Goal: Find specific page/section: Find specific page/section

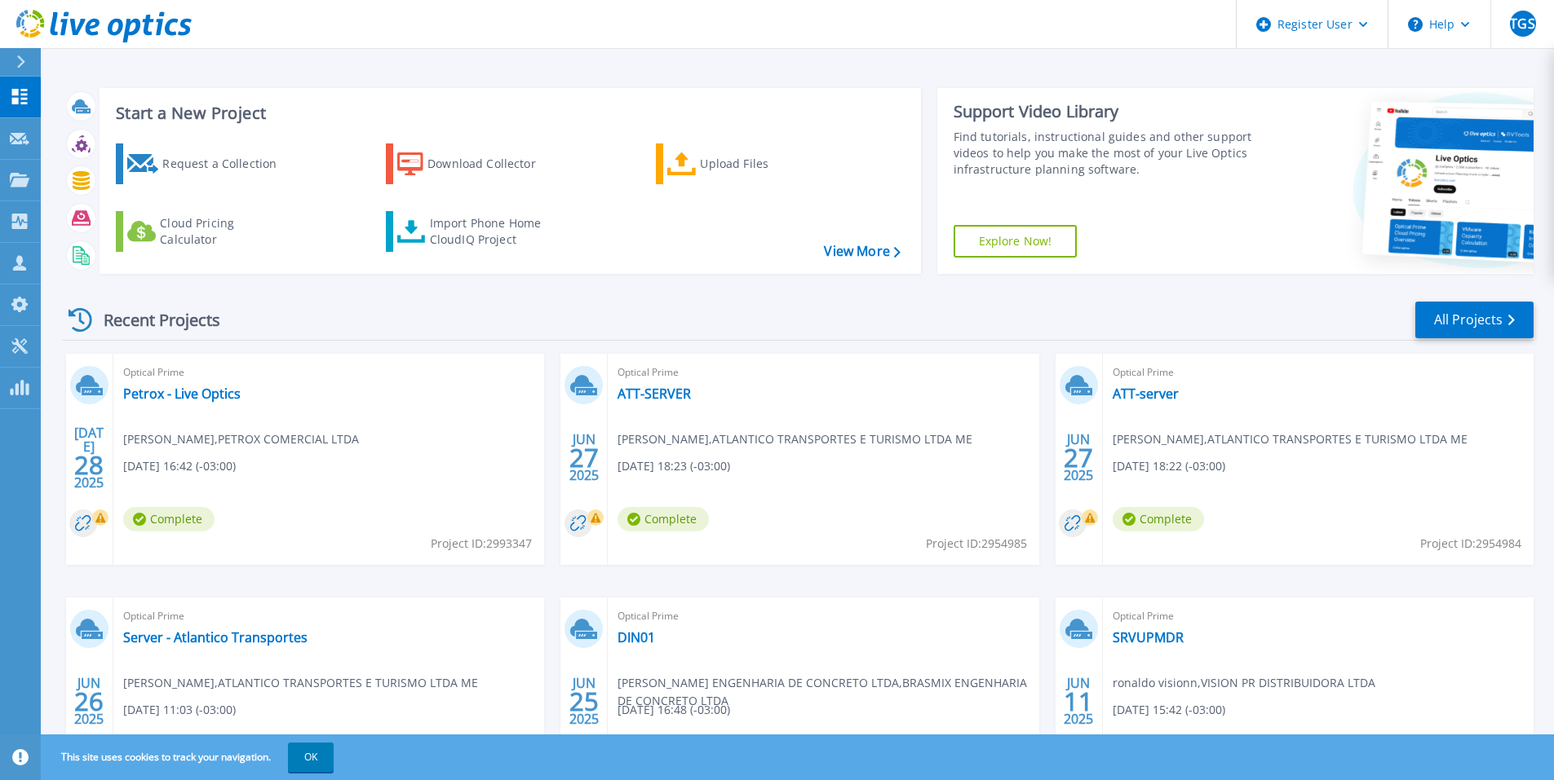
click at [638, 297] on div "Recent Projects All Projects JUL 28 2025 Optical Prime Petrox - Live Optics Wes…" at bounding box center [798, 571] width 1470 height 568
click at [20, 175] on icon at bounding box center [20, 180] width 20 height 14
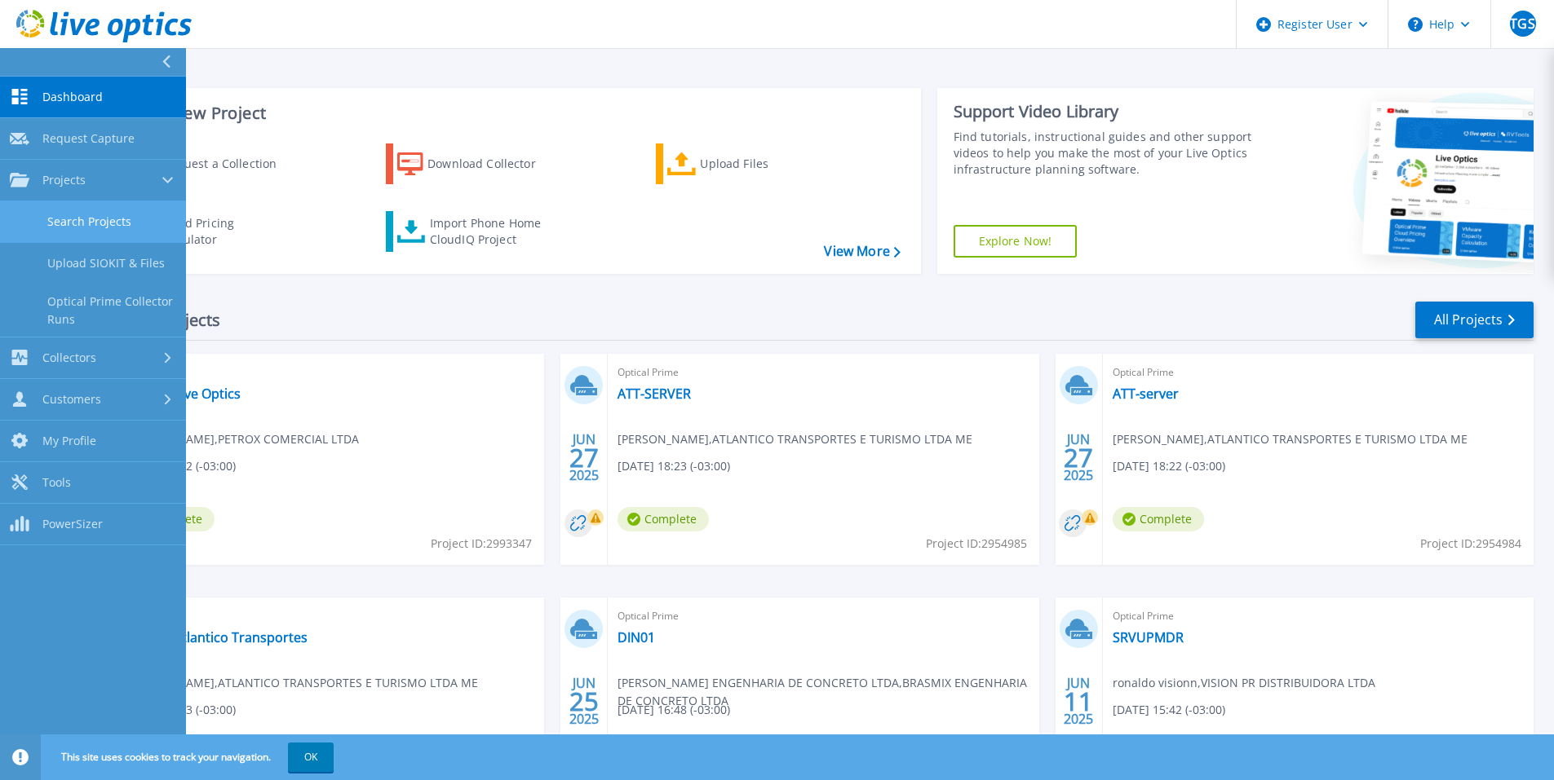
click at [99, 229] on link "Search Projects" at bounding box center [93, 222] width 186 height 42
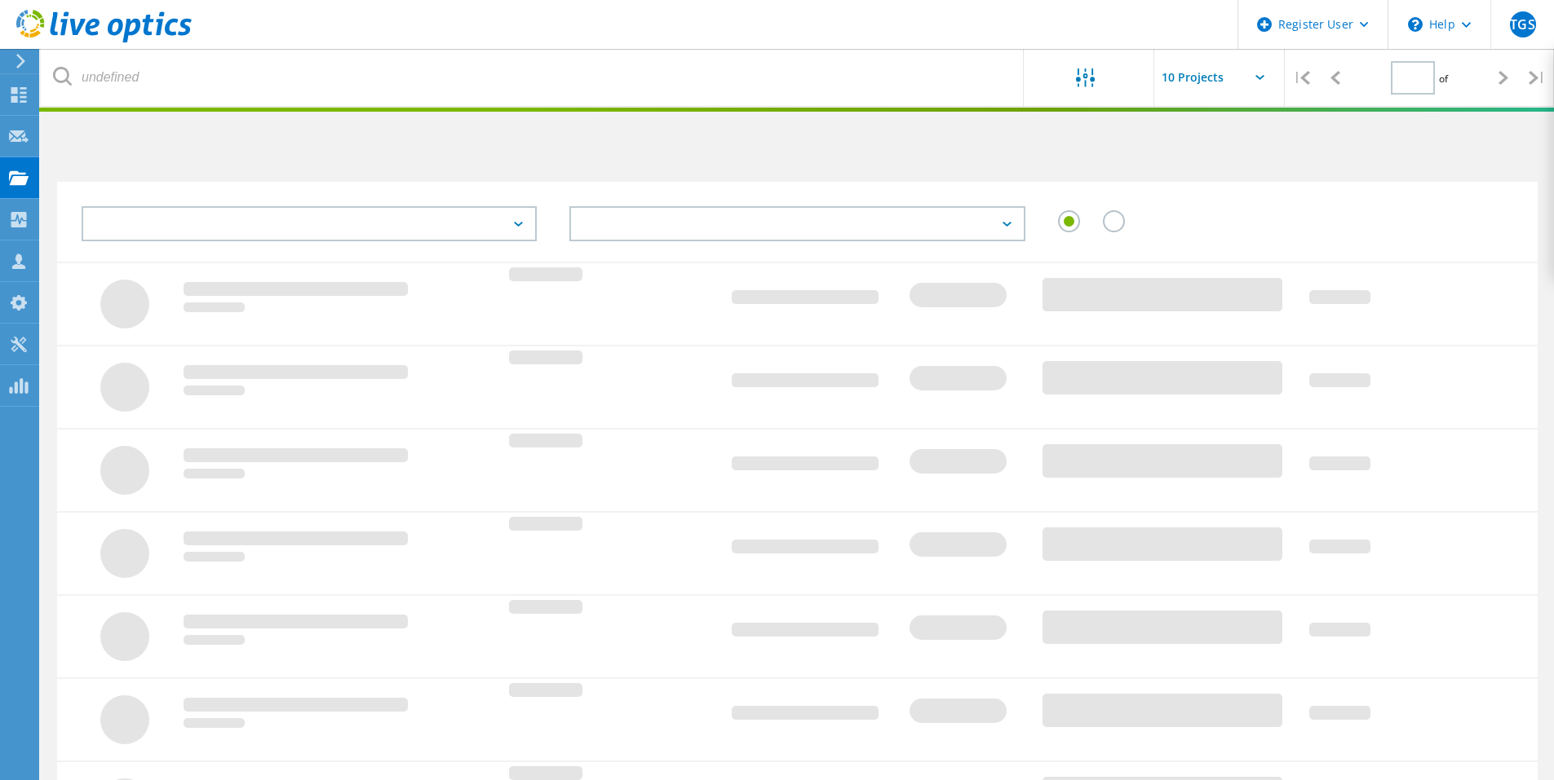
type input "1"
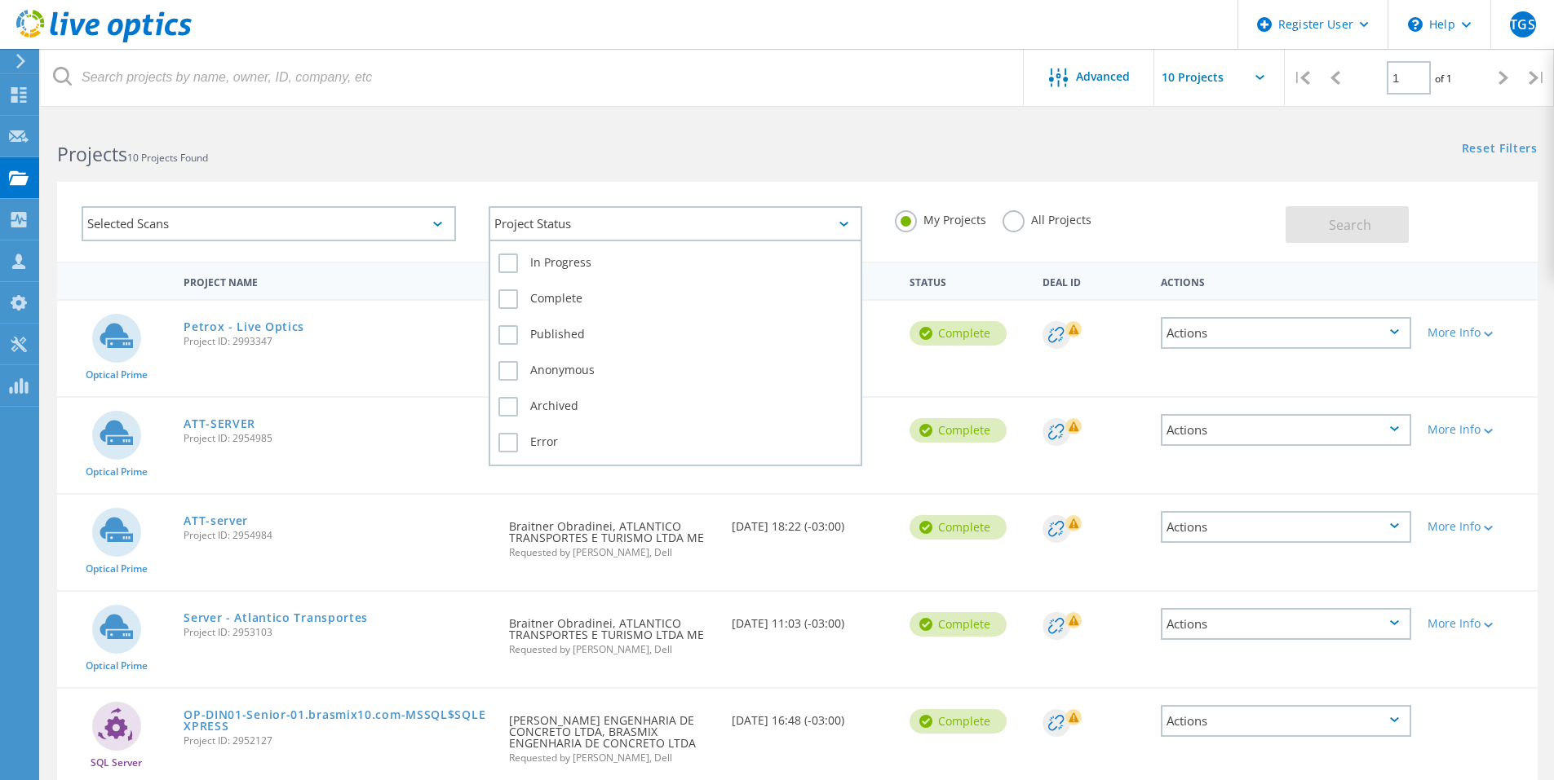
click at [581, 235] on div "Project Status" at bounding box center [675, 223] width 374 height 35
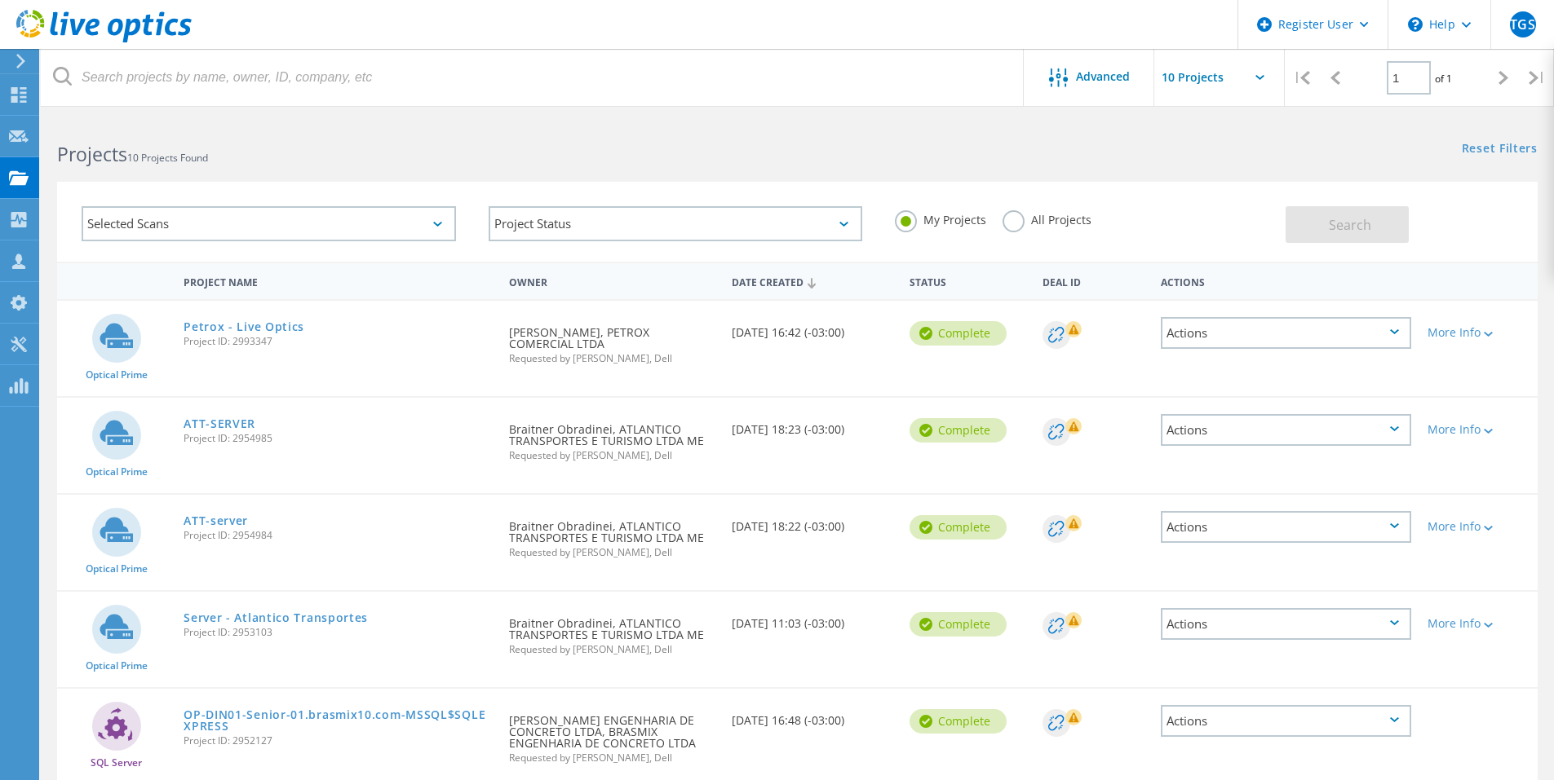
click at [332, 240] on div "Selected Scans" at bounding box center [269, 223] width 374 height 35
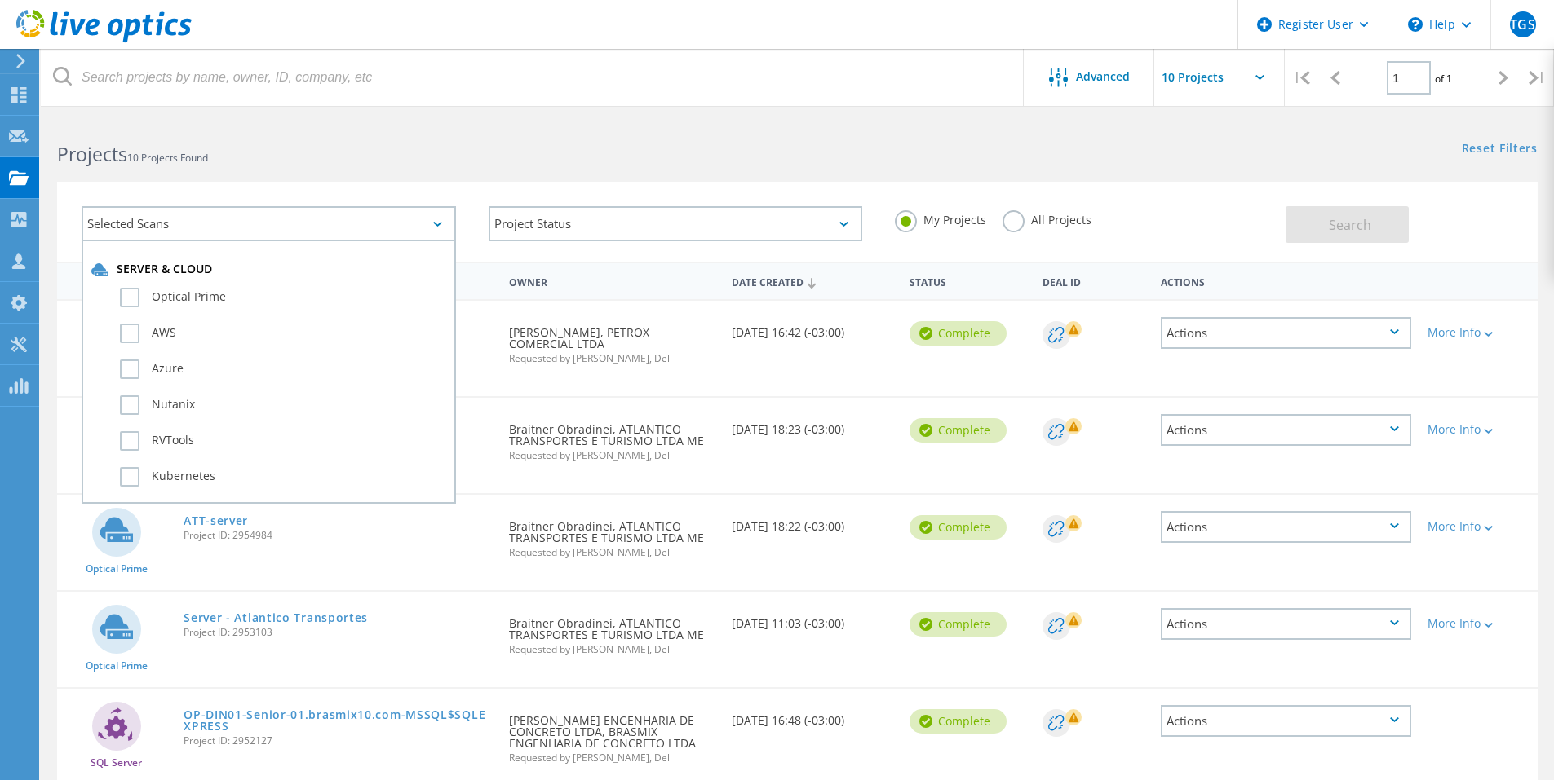
click at [668, 205] on div "Project Status In Progress Complete Published Anonymous Archived Error" at bounding box center [675, 224] width 407 height 68
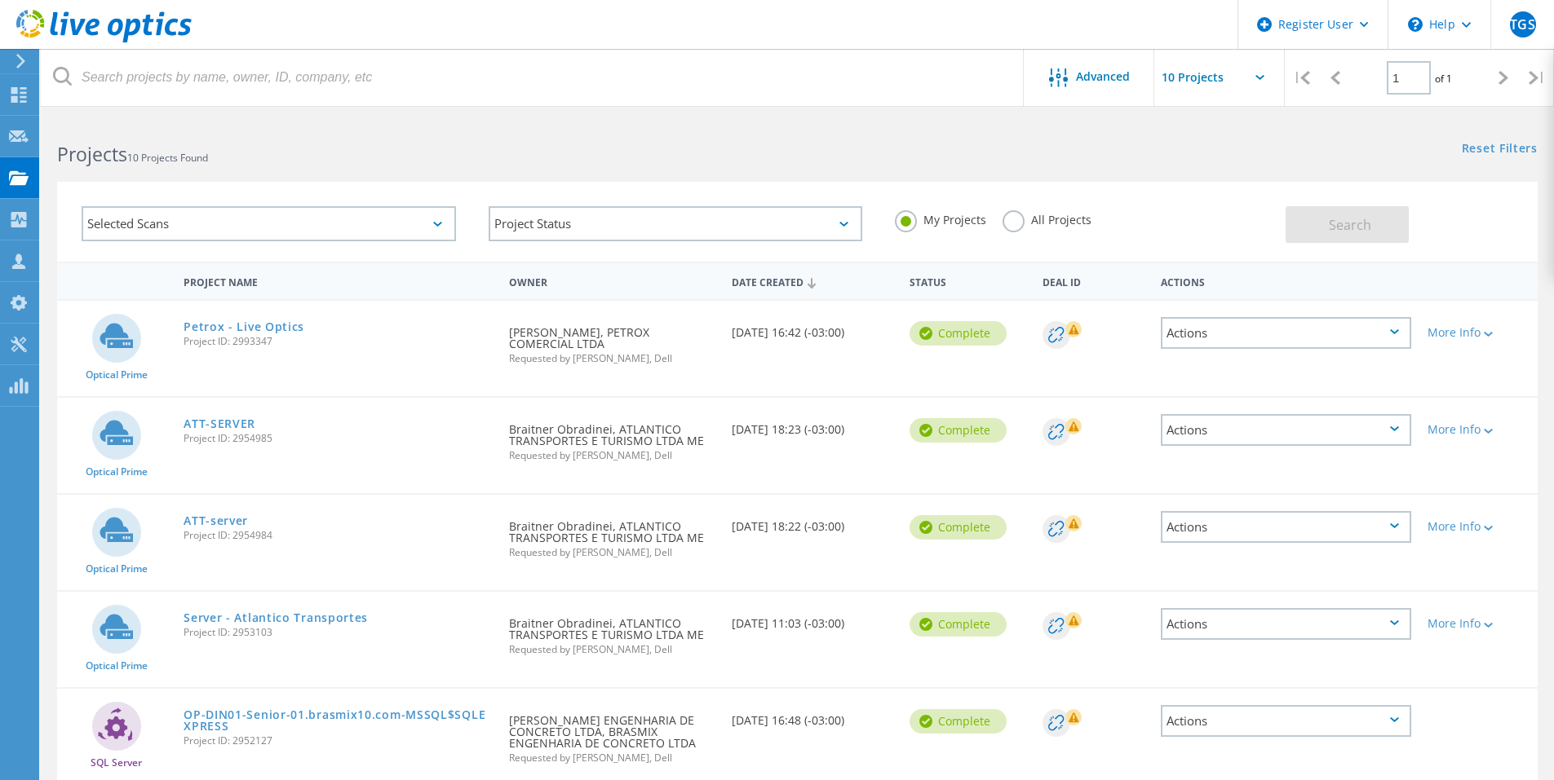
click at [1013, 224] on label "All Projects" at bounding box center [1046, 217] width 89 height 15
click at [0, 0] on input "All Projects" at bounding box center [0, 0] width 0 height 0
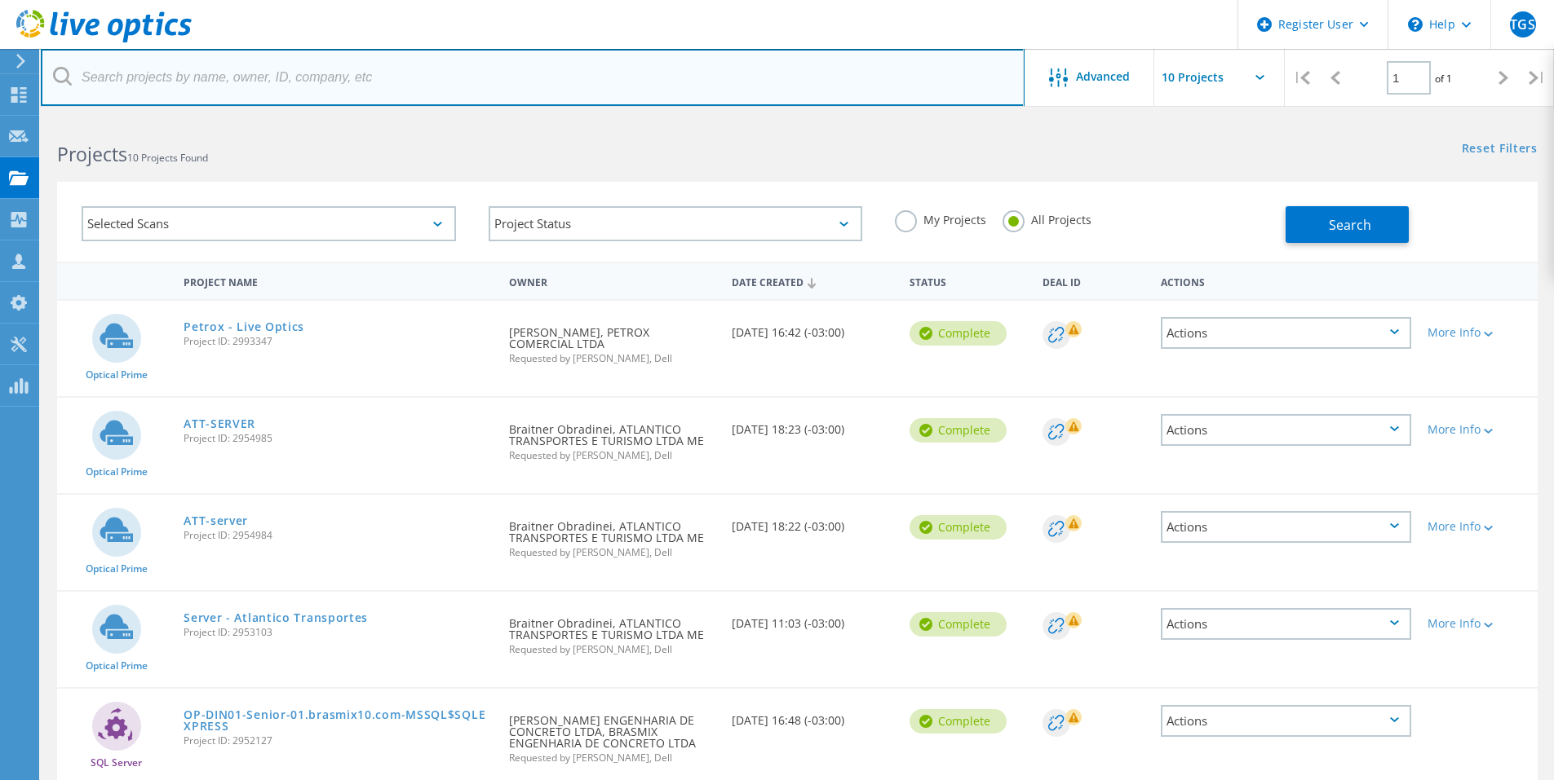
click at [271, 96] on input "text" at bounding box center [532, 77] width 983 height 57
type input "gerhardttech"
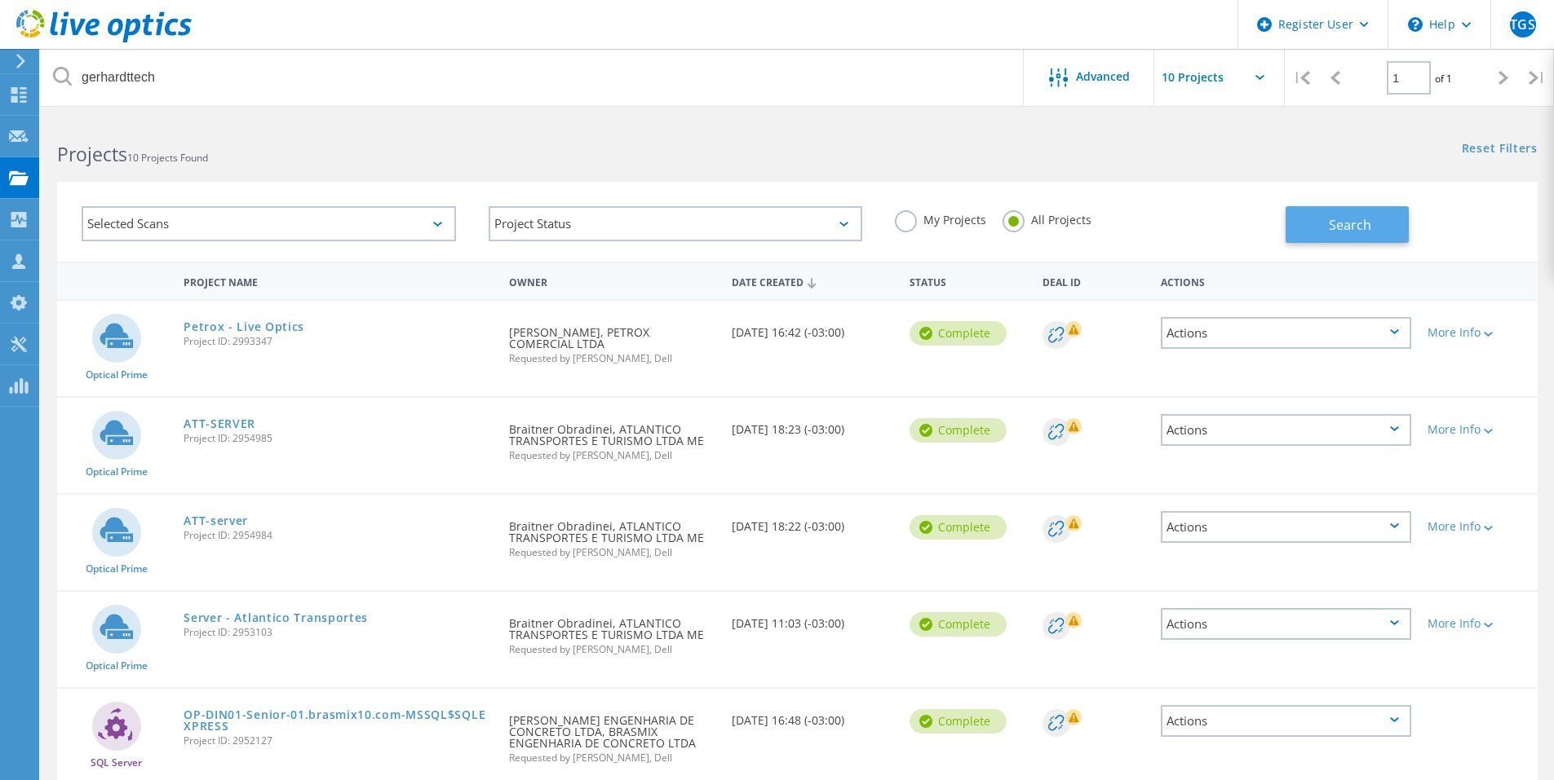
click at [1313, 211] on button "Search" at bounding box center [1346, 224] width 123 height 37
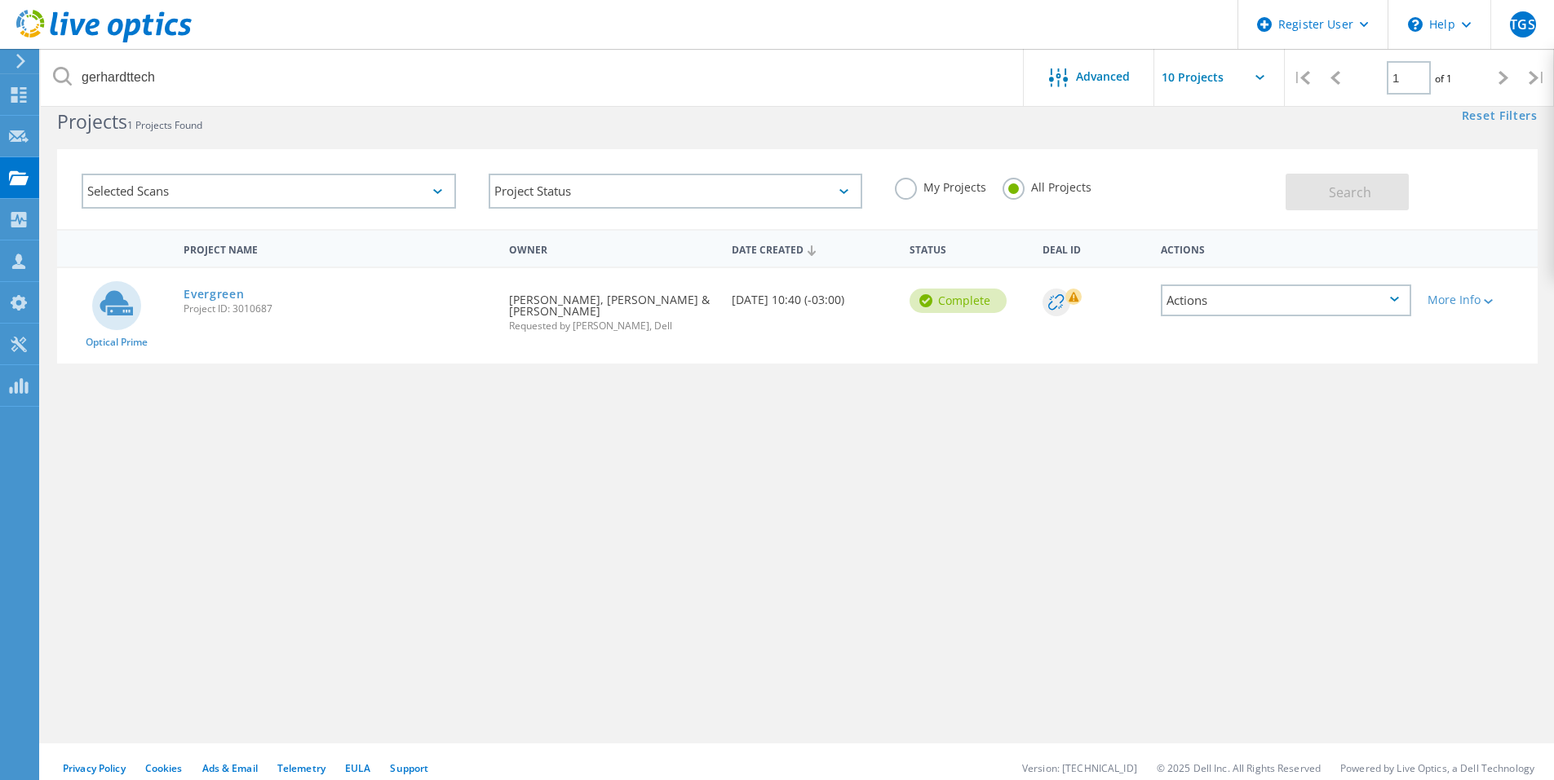
scroll to position [45, 0]
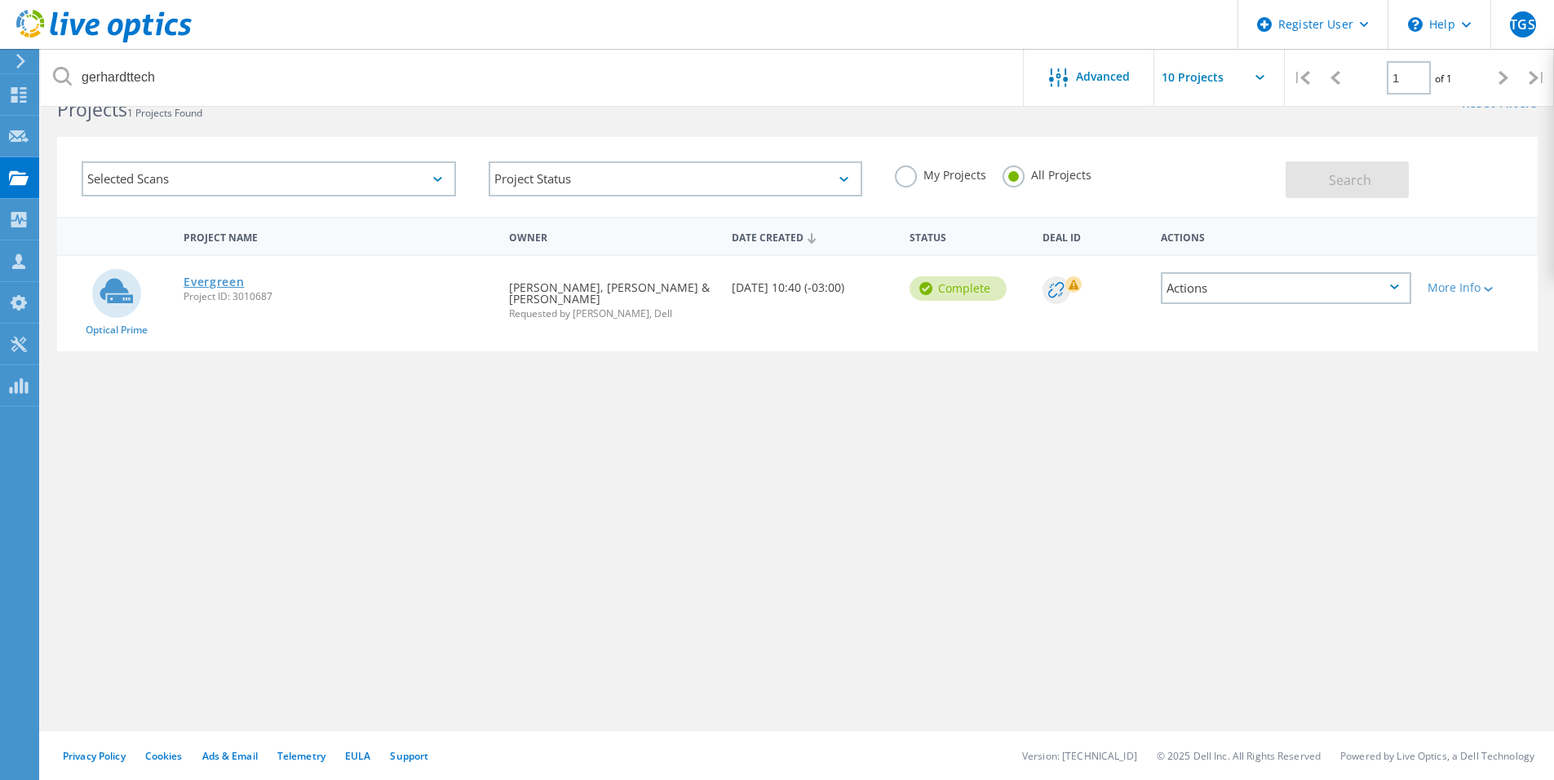
click at [213, 288] on link "Evergreen" at bounding box center [213, 281] width 60 height 11
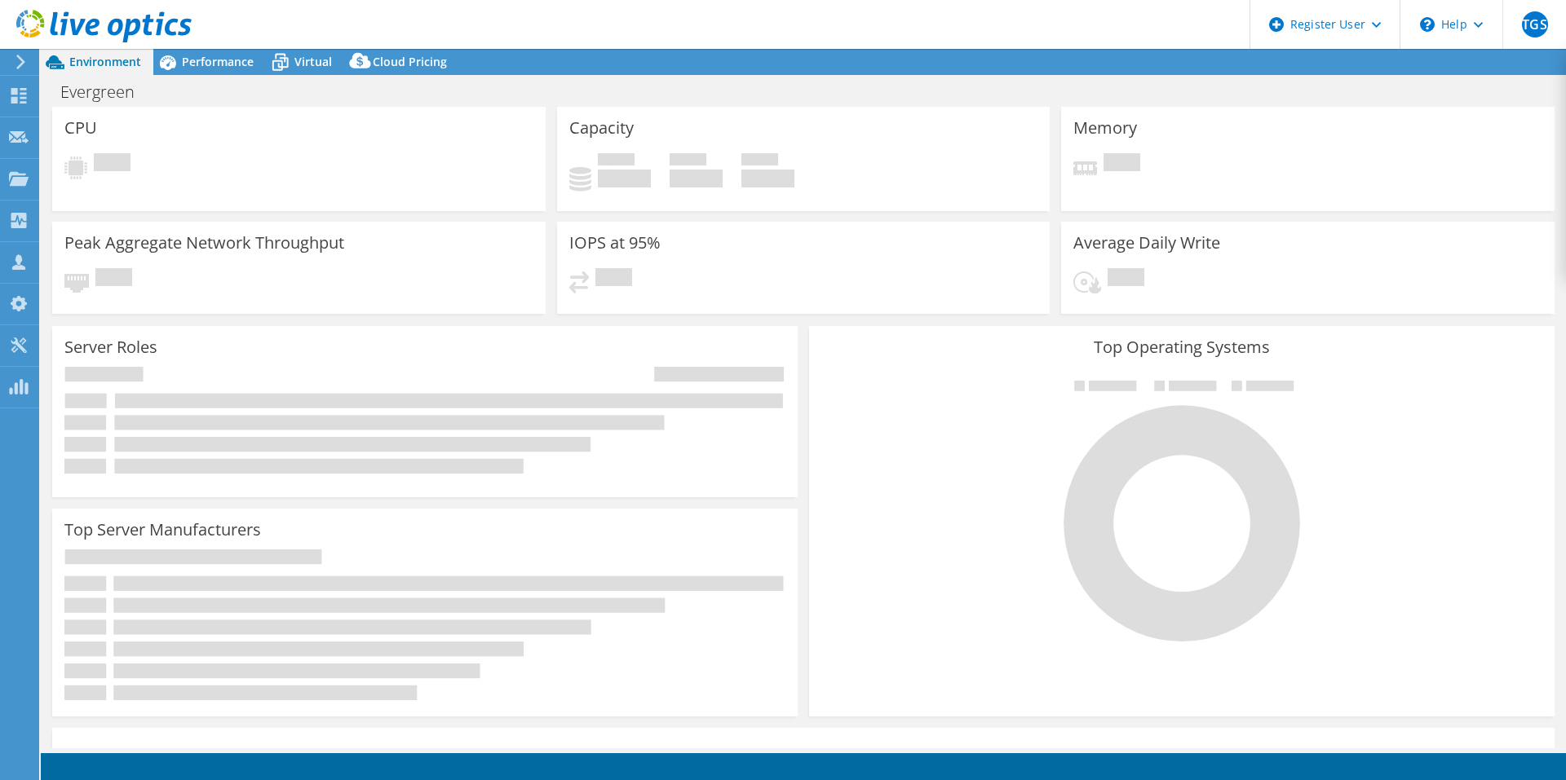
select select "USD"
select select "SouthAmerica"
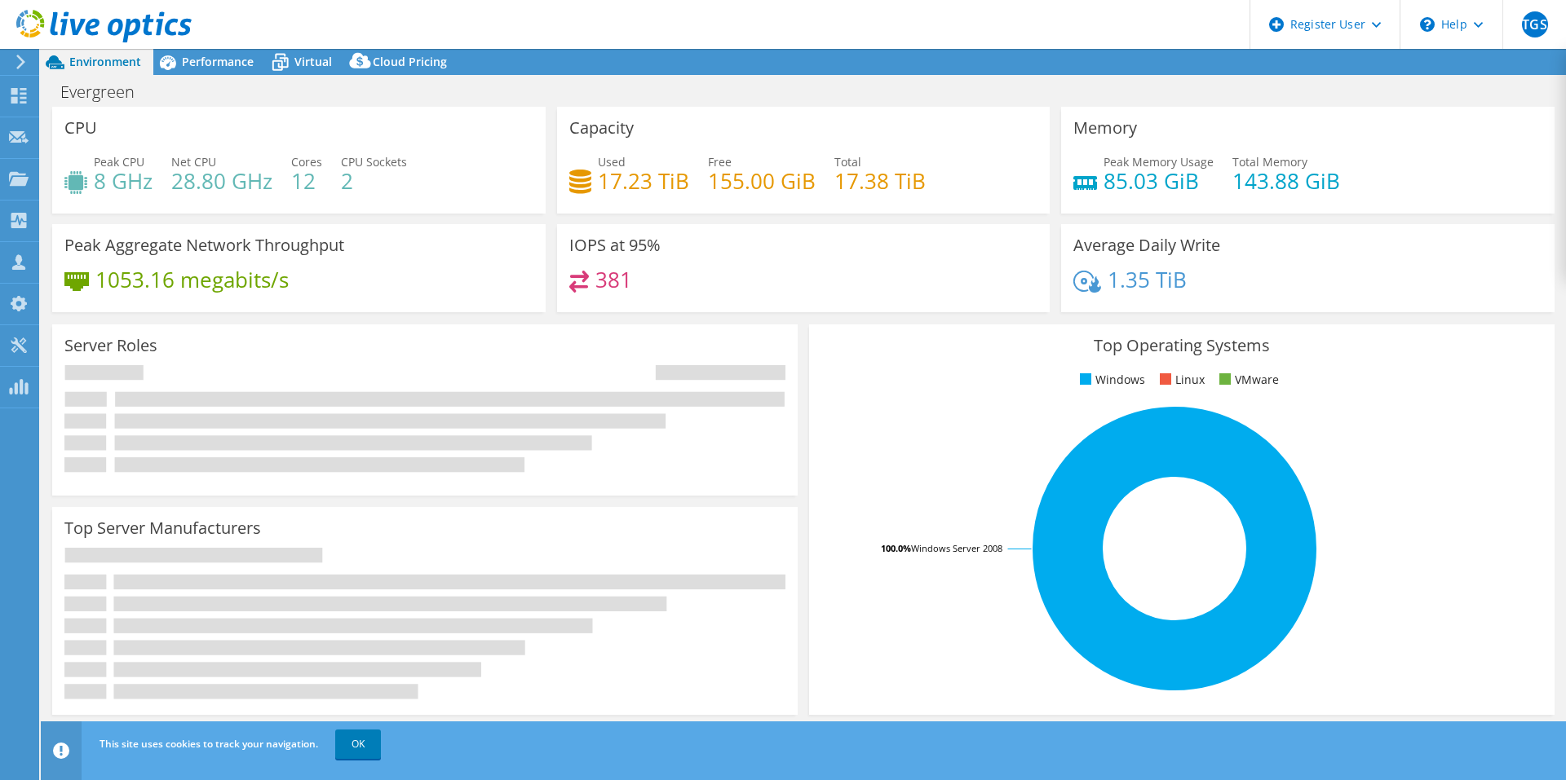
click at [950, 138] on div "Capacity Used 17.23 TiB Free 155.00 GiB Total 17.38 TiB" at bounding box center [803, 160] width 493 height 107
